Goal: Navigation & Orientation: Find specific page/section

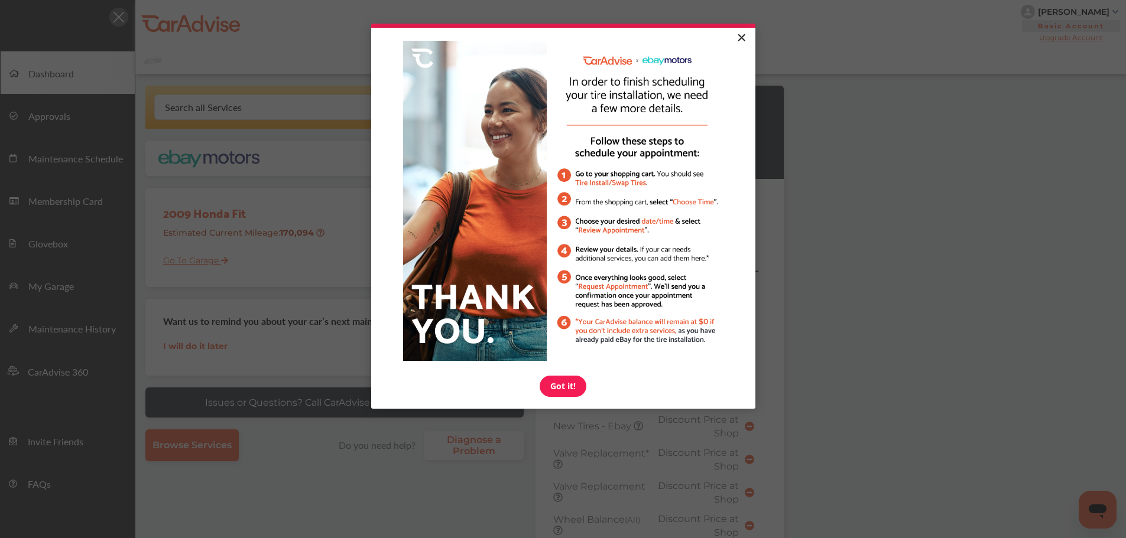
click at [742, 35] on link "×" at bounding box center [741, 38] width 21 height 21
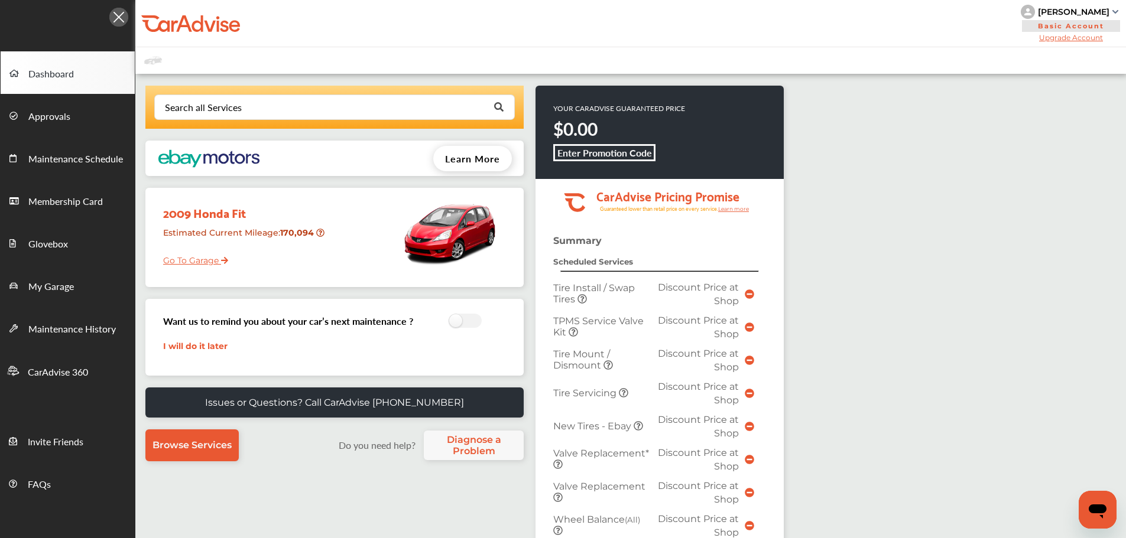
click at [196, 263] on link "Go To Garage" at bounding box center [191, 257] width 74 height 22
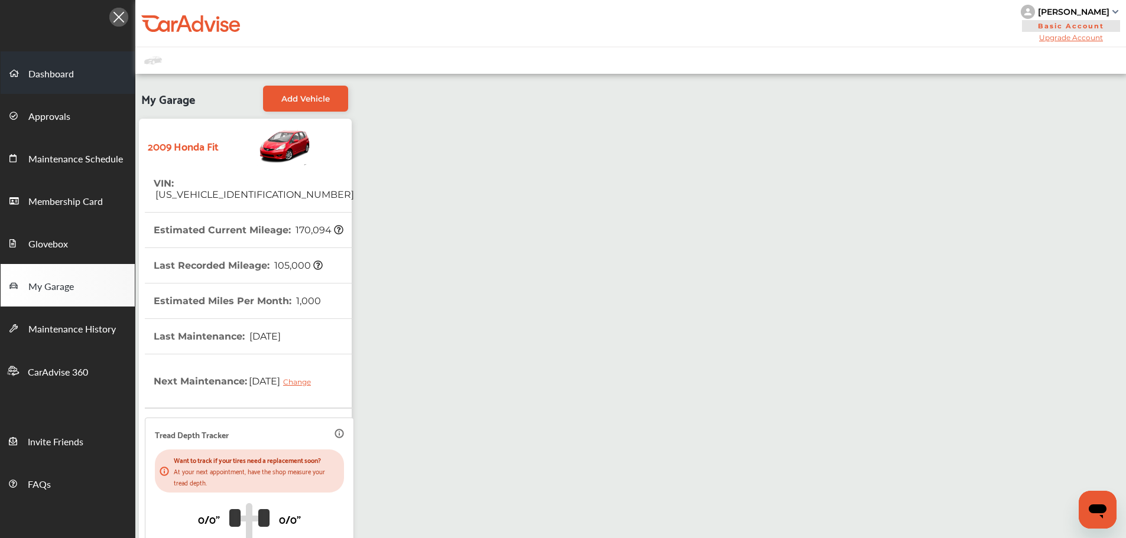
click at [66, 67] on span "Dashboard" at bounding box center [51, 74] width 46 height 15
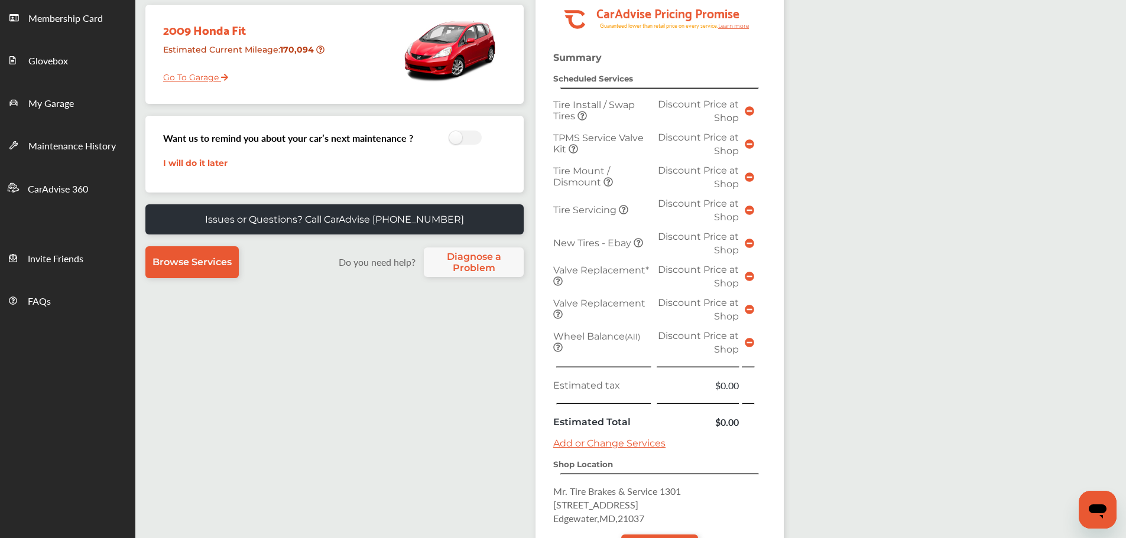
scroll to position [296, 0]
